Goal: Transaction & Acquisition: Download file/media

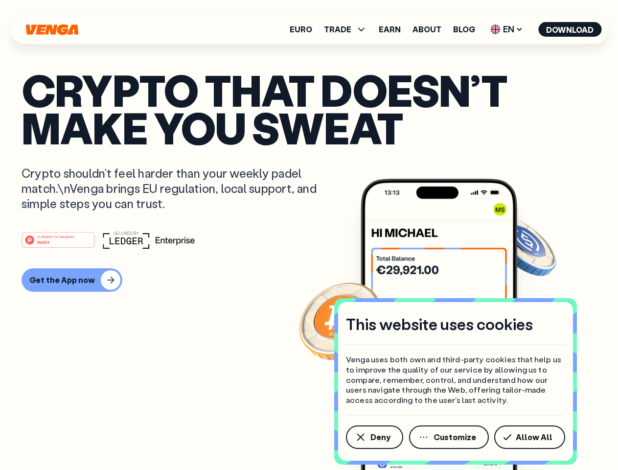
click at [309, 235] on div "#1 PRODUCT OF THE MONTH Web3" at bounding box center [309, 240] width 575 height 18
click at [374, 437] on span "Deny" at bounding box center [380, 437] width 20 height 8
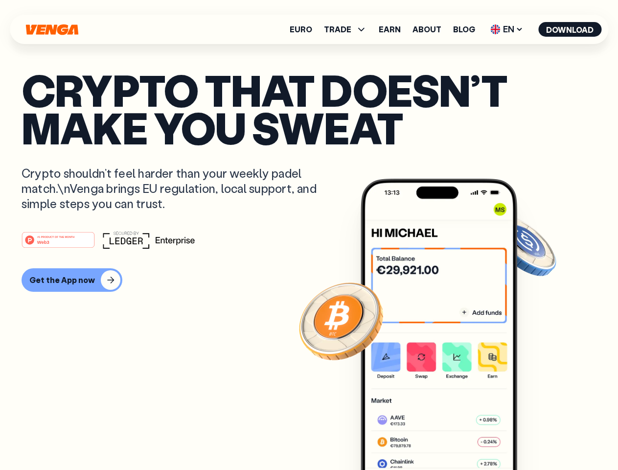
click at [450, 437] on img at bounding box center [439, 343] width 157 height 328
click at [531, 437] on article "Crypto that doesn’t make you sweat Crypto shouldn’t feel harder than your weekl…" at bounding box center [309, 254] width 575 height 367
click at [348, 29] on span "TRADE" at bounding box center [337, 29] width 27 height 8
click at [507, 29] on span "EN" at bounding box center [507, 30] width 40 height 16
click at [570, 29] on button "Download" at bounding box center [569, 29] width 63 height 15
